Goal: Task Accomplishment & Management: Manage account settings

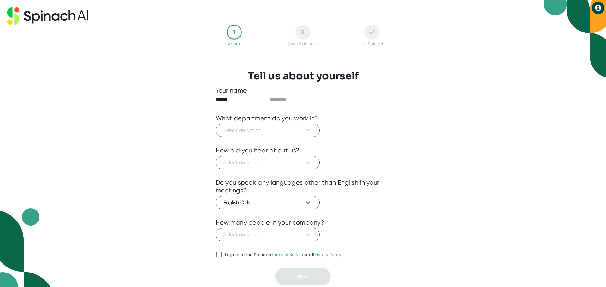
type input "******"
type input "*******"
click at [307, 130] on icon at bounding box center [308, 131] width 8 height 8
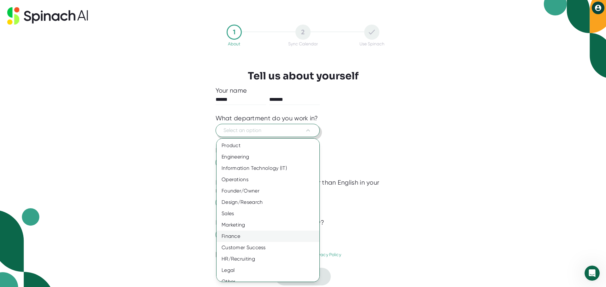
click at [261, 233] on div "Finance" at bounding box center [270, 236] width 108 height 11
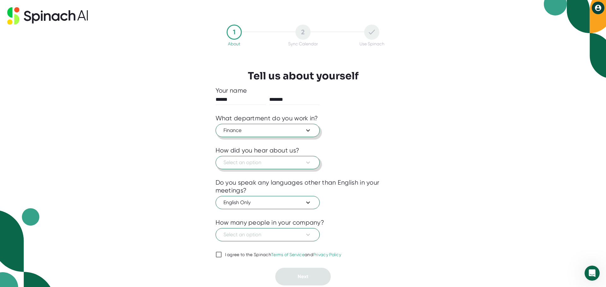
click at [277, 165] on span "Select an option" at bounding box center [267, 163] width 88 height 8
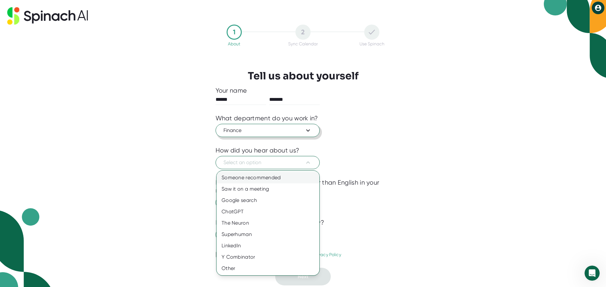
click at [275, 179] on div "Someone recommended" at bounding box center [267, 177] width 103 height 11
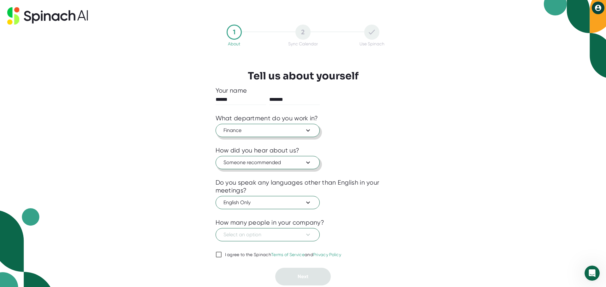
click at [309, 163] on icon at bounding box center [308, 163] width 8 height 8
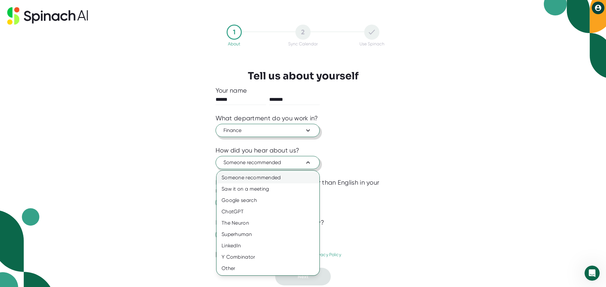
click at [273, 181] on div "Someone recommended" at bounding box center [267, 177] width 103 height 11
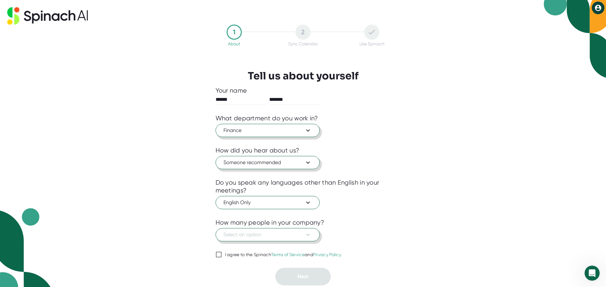
click at [299, 235] on span "Select an option" at bounding box center [267, 235] width 88 height 8
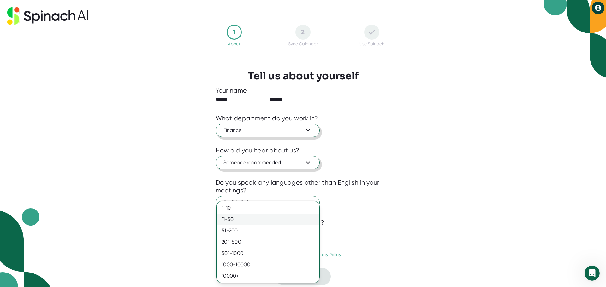
click at [247, 218] on div "11-50" at bounding box center [267, 219] width 103 height 11
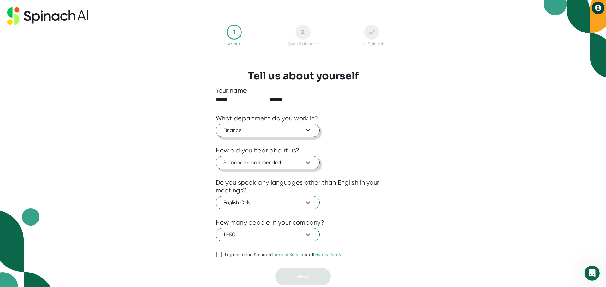
click at [220, 255] on input "I agree to the Spinach Terms of Service and Privacy Policy" at bounding box center [219, 255] width 6 height 8
checkbox input "true"
click at [302, 276] on span "Next" at bounding box center [303, 277] width 11 height 6
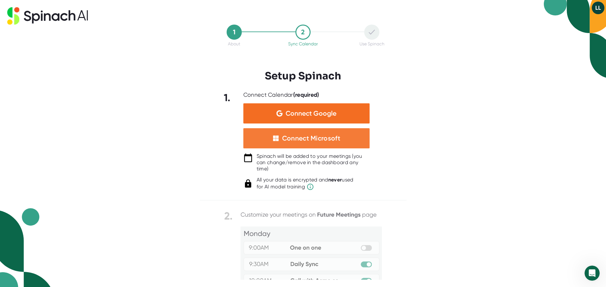
click at [326, 140] on div "Connect Microsoft" at bounding box center [311, 138] width 58 height 8
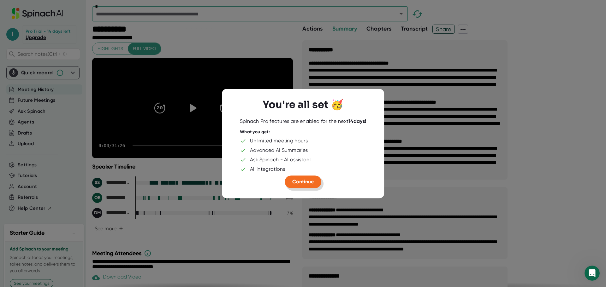
click at [311, 181] on span "Continue" at bounding box center [302, 182] width 21 height 6
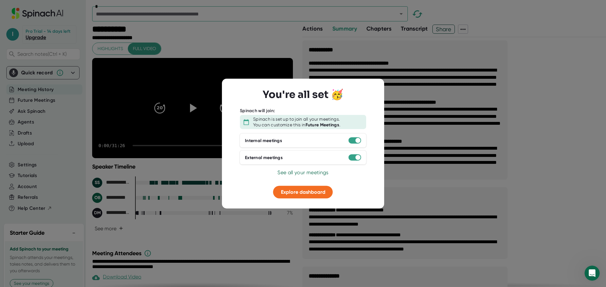
drag, startPoint x: 421, startPoint y: 92, endPoint x: 433, endPoint y: 97, distance: 13.5
click at [421, 92] on div at bounding box center [303, 143] width 606 height 287
click at [369, 94] on div "You're all set 🥳 Spinach will join: Spinach is set up to join all your meetings…" at bounding box center [303, 144] width 142 height 110
click at [374, 87] on div "You're all set 🥳 Spinach will join: Spinach is set up to join all your meetings…" at bounding box center [303, 144] width 162 height 130
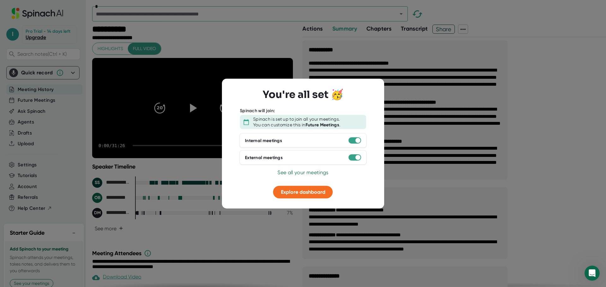
click at [374, 87] on div "You're all set 🥳 Spinach will join: Spinach is set up to join all your meetings…" at bounding box center [303, 144] width 162 height 130
click at [368, 197] on div "You're all set 🥳 Spinach will join: Spinach is set up to join all your meetings…" at bounding box center [303, 144] width 142 height 110
click at [363, 195] on div "You're all set 🥳 Spinach will join: Spinach is set up to join all your meetings…" at bounding box center [303, 144] width 142 height 110
click at [361, 190] on div "You're all set 🥳 Spinach will join: Spinach is set up to join all your meetings…" at bounding box center [303, 144] width 142 height 110
click at [315, 175] on span "See all your meetings" at bounding box center [302, 173] width 51 height 6
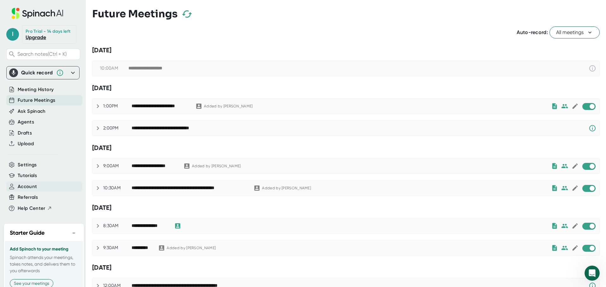
click at [23, 191] on span "Account" at bounding box center [27, 186] width 19 height 7
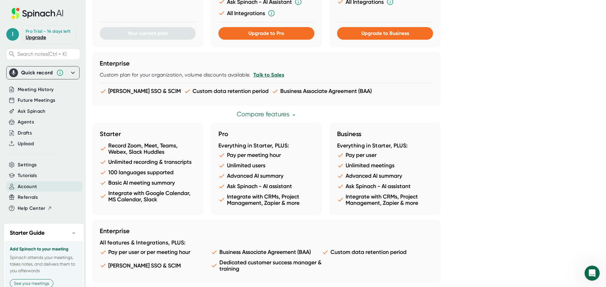
scroll to position [301, 0]
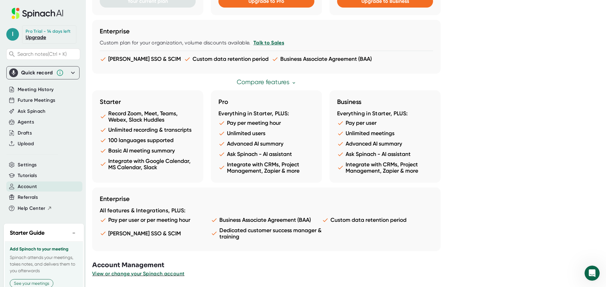
click at [295, 82] on icon at bounding box center [293, 82] width 5 height 5
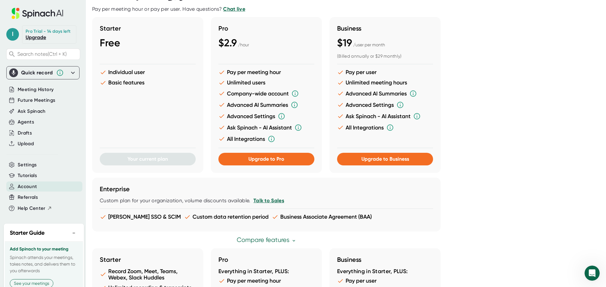
scroll to position [144, 0]
click at [262, 159] on span "Upgrade to Pro" at bounding box center [266, 159] width 36 height 6
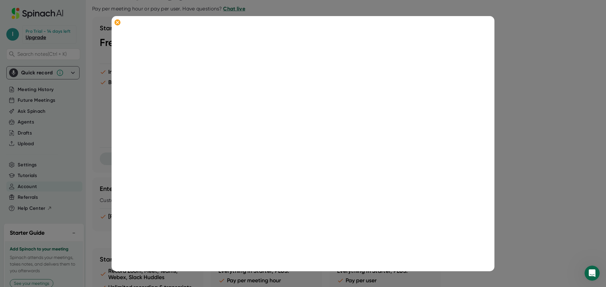
scroll to position [0, 0]
click at [147, 32] on link "Back to plans" at bounding box center [147, 34] width 32 height 6
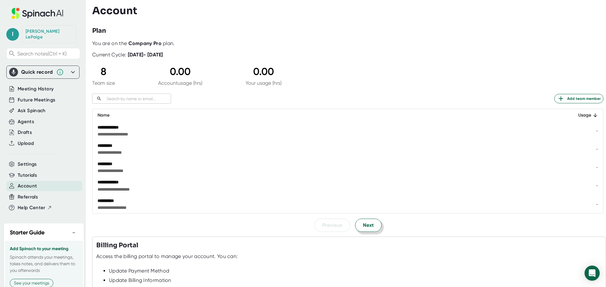
click at [366, 225] on span "Next" at bounding box center [368, 226] width 11 height 8
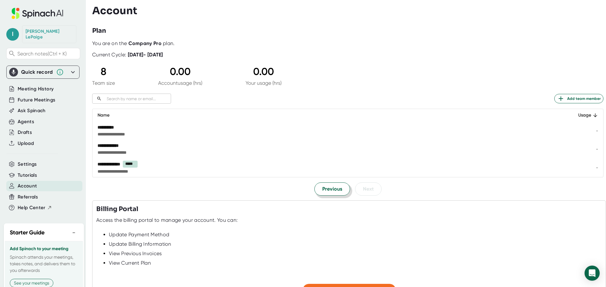
click at [335, 189] on span "Previous" at bounding box center [332, 190] width 20 height 8
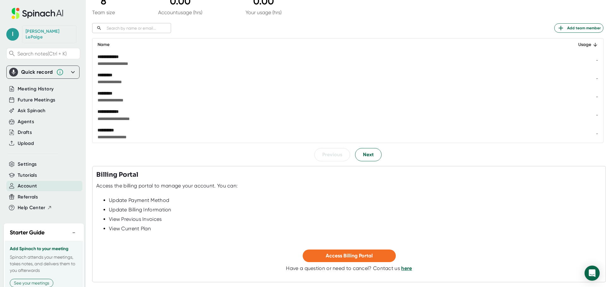
scroll to position [95, 0]
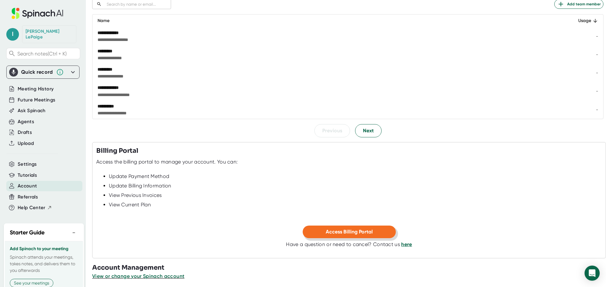
click at [344, 232] on span "Access Billing Portal" at bounding box center [349, 232] width 47 height 6
